Goal: Task Accomplishment & Management: Manage account settings

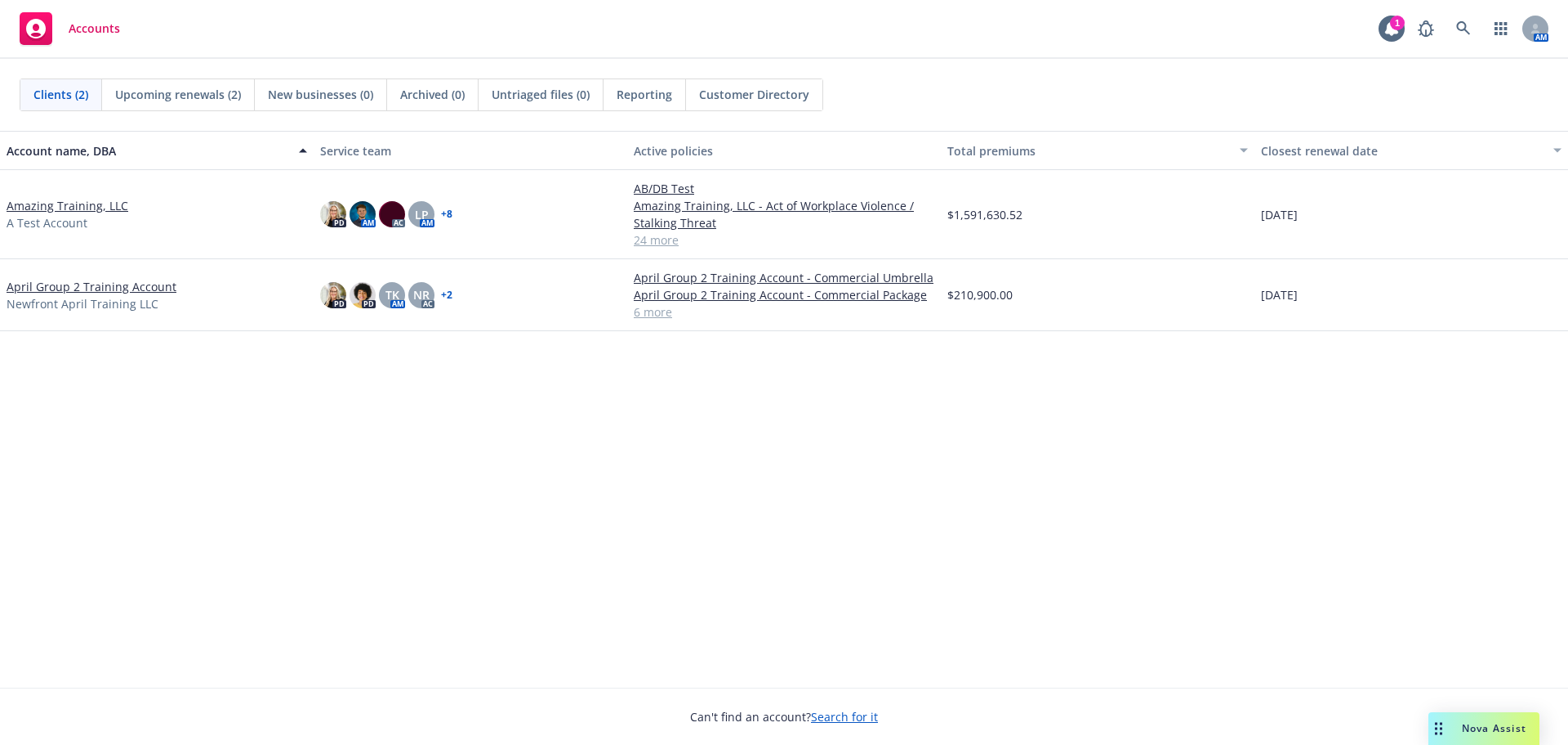
click at [530, 96] on span "Untriaged files (0)" at bounding box center [540, 94] width 98 height 17
